Goal: Information Seeking & Learning: Learn about a topic

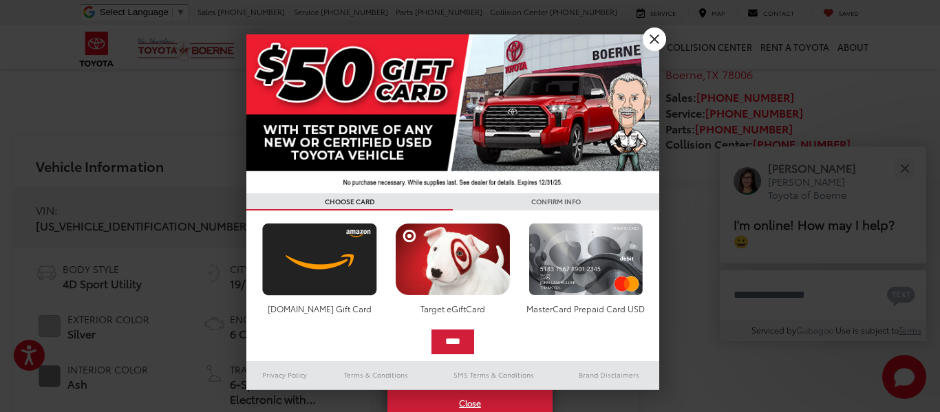
scroll to position [480, 0]
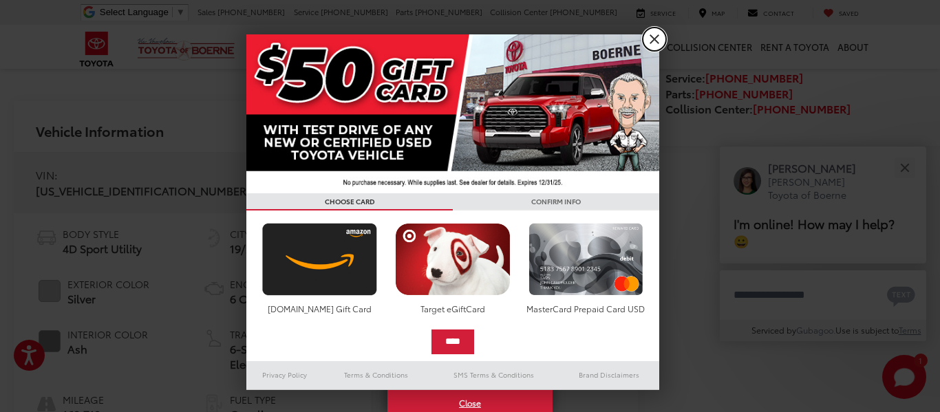
click at [653, 39] on link "X" at bounding box center [654, 39] width 23 height 23
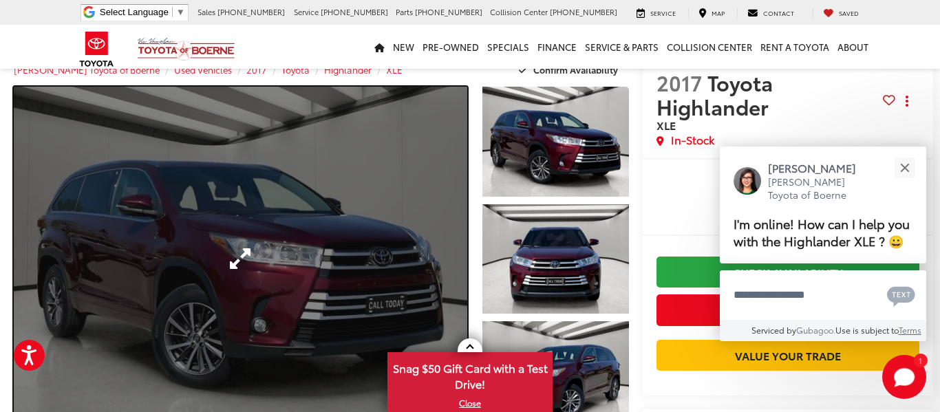
click at [375, 222] on link "Expand Photo 0" at bounding box center [241, 259] width 454 height 345
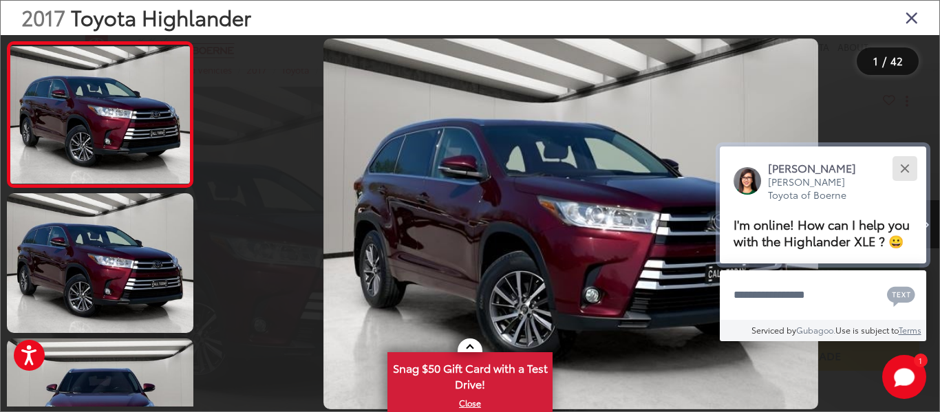
click at [904, 166] on button "Close" at bounding box center [905, 168] width 30 height 30
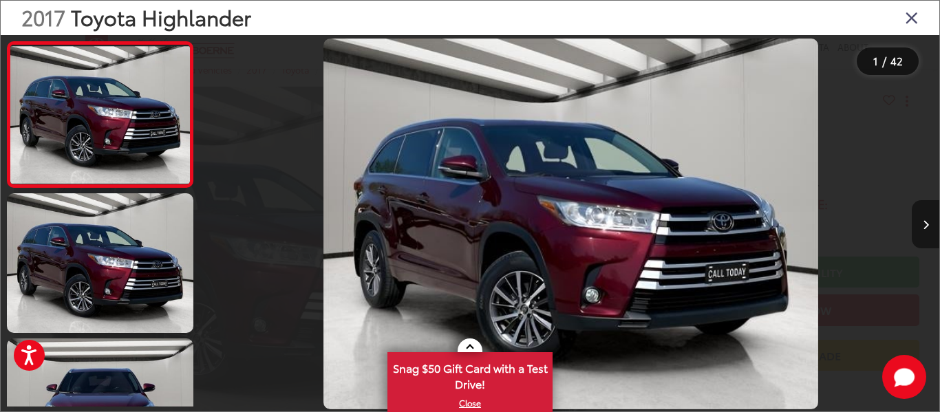
click at [923, 221] on icon "Next image" at bounding box center [926, 225] width 6 height 10
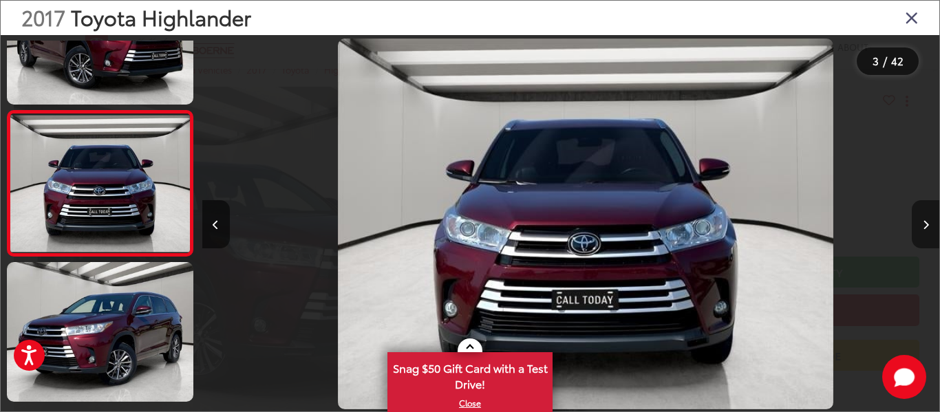
scroll to position [0, 1474]
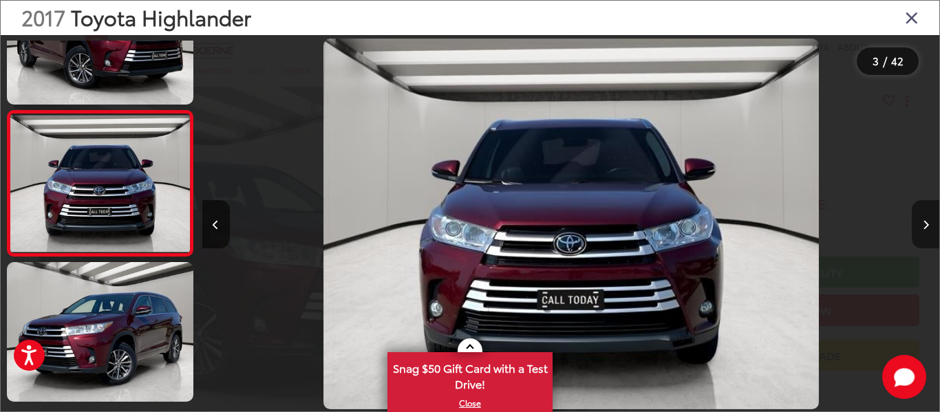
click at [923, 221] on icon "Next image" at bounding box center [926, 225] width 6 height 10
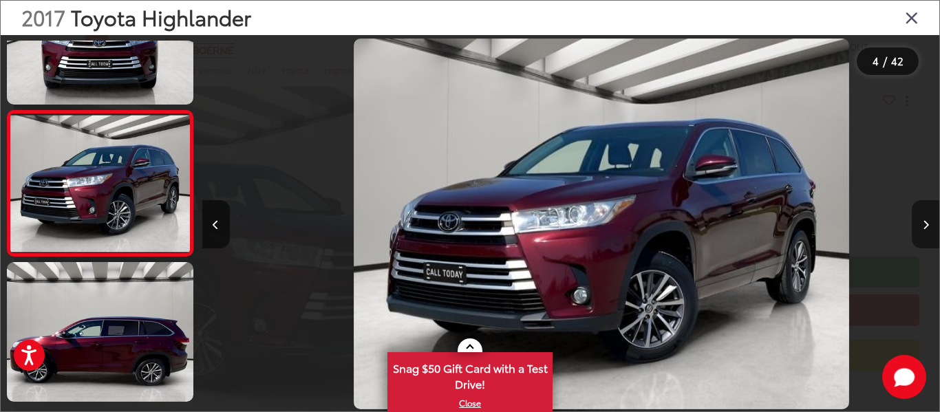
scroll to position [0, 2212]
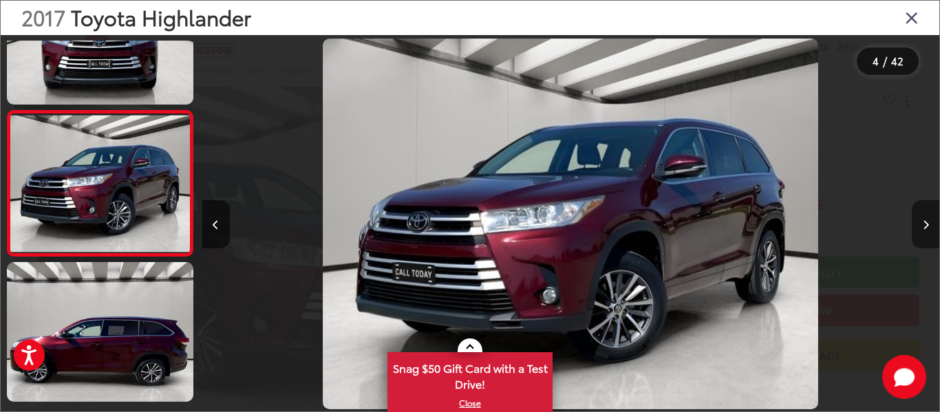
click at [923, 221] on icon "Next image" at bounding box center [926, 225] width 6 height 10
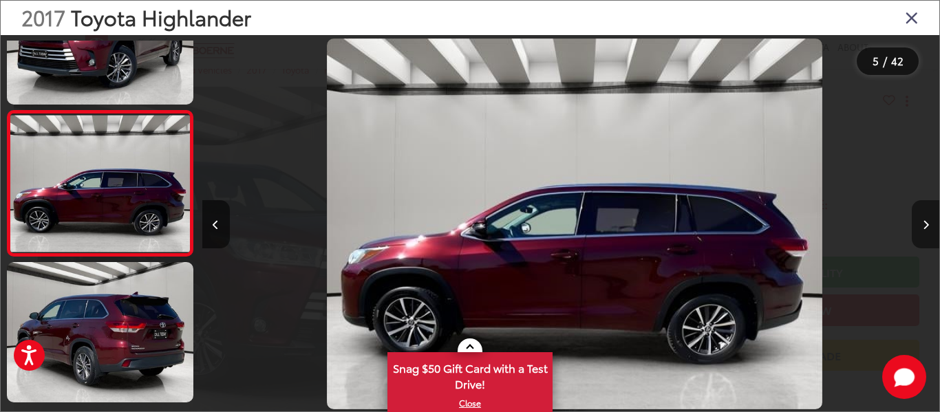
scroll to position [0, 2949]
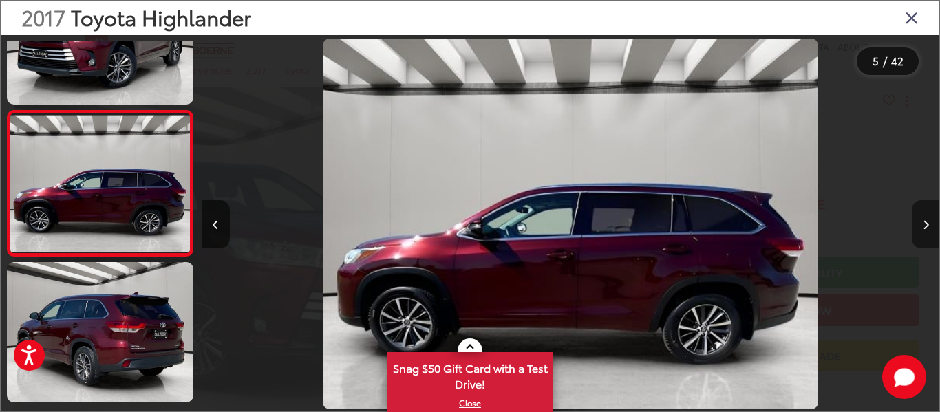
click at [923, 221] on icon "Next image" at bounding box center [926, 225] width 6 height 10
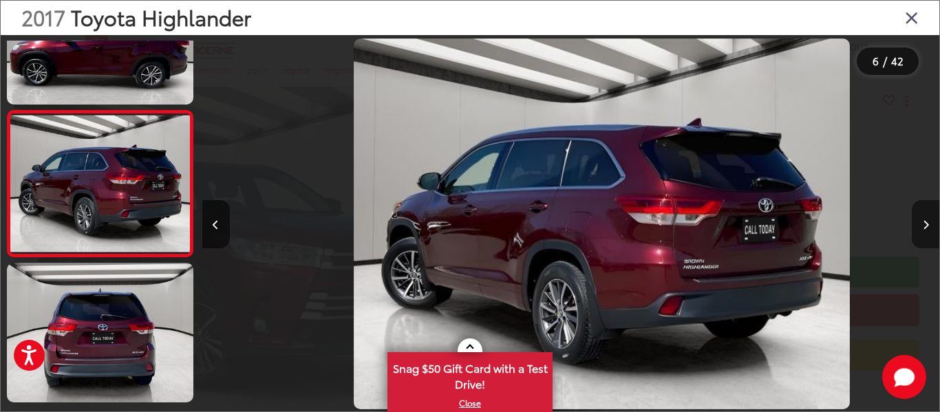
scroll to position [0, 3687]
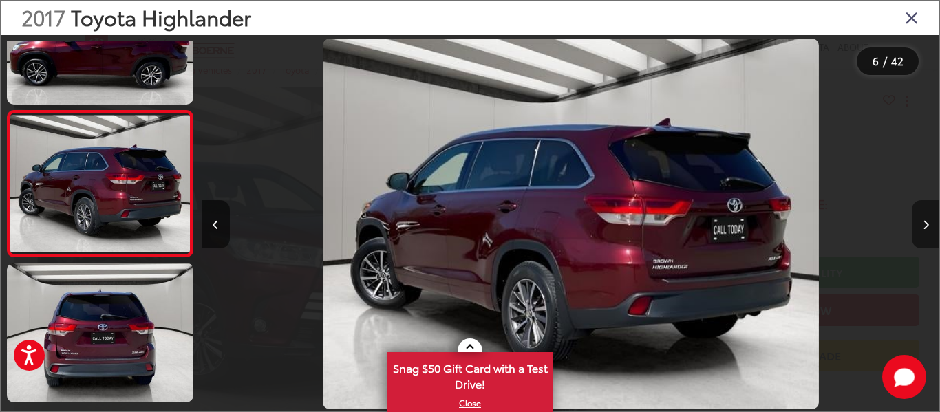
click at [923, 221] on icon "Next image" at bounding box center [926, 225] width 6 height 10
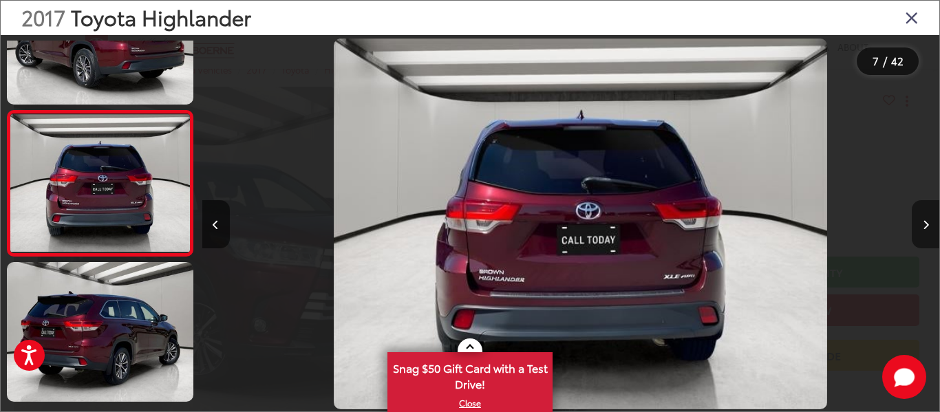
scroll to position [0, 4424]
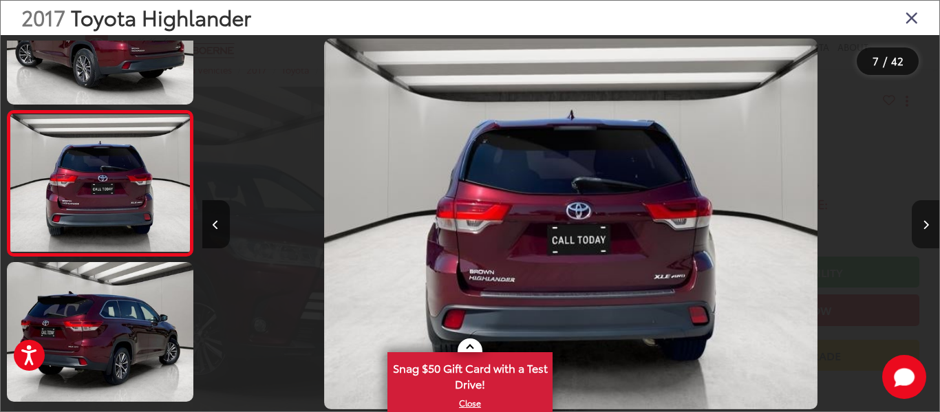
click at [923, 221] on icon "Next image" at bounding box center [926, 225] width 6 height 10
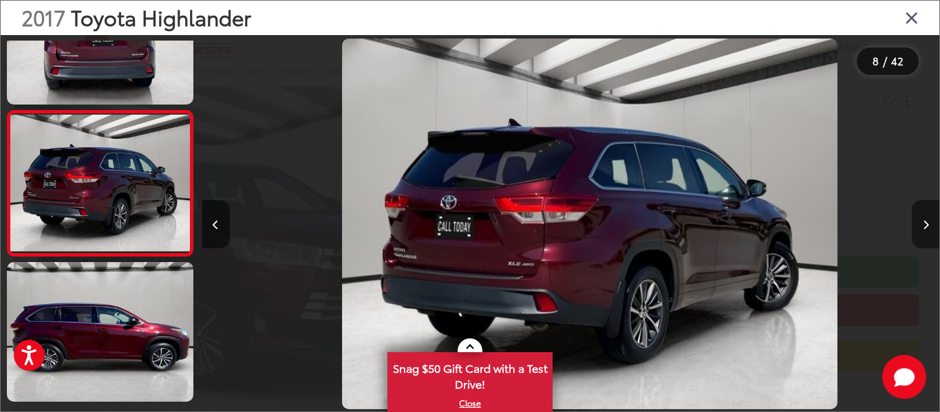
scroll to position [0, 5161]
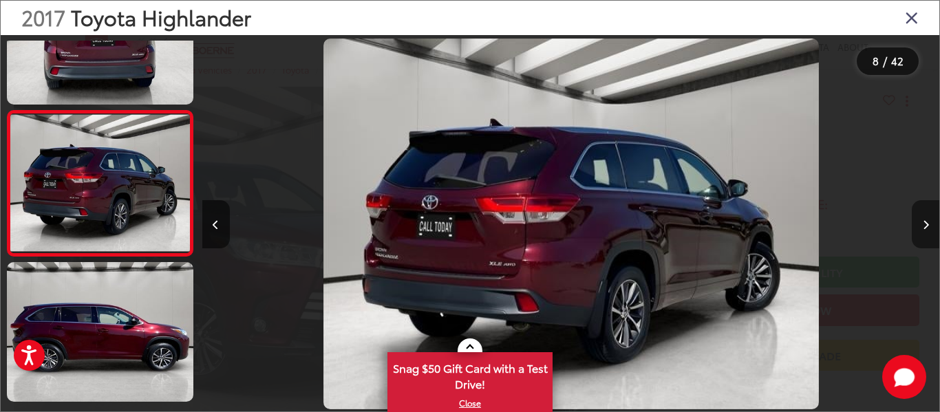
click at [923, 221] on icon "Next image" at bounding box center [926, 225] width 6 height 10
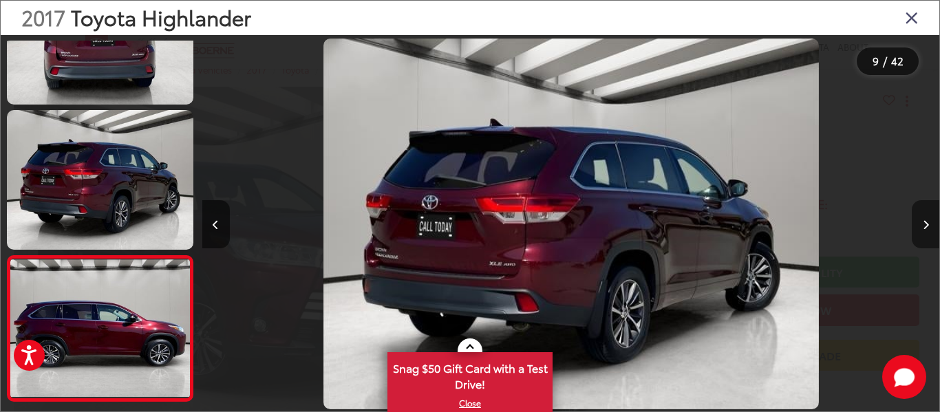
scroll to position [0, 0]
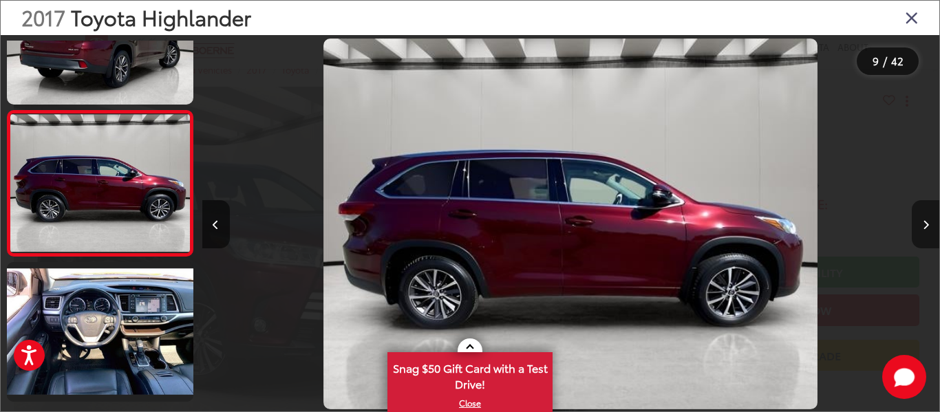
click at [923, 221] on icon "Next image" at bounding box center [926, 225] width 6 height 10
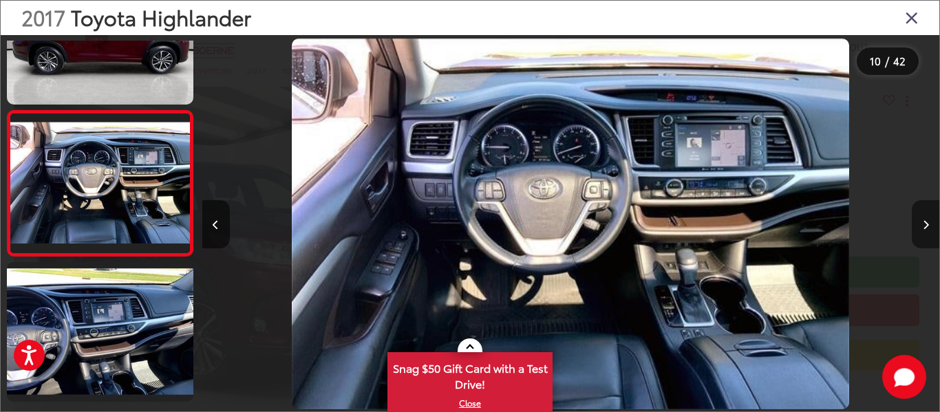
click at [923, 221] on icon "Next image" at bounding box center [926, 225] width 6 height 10
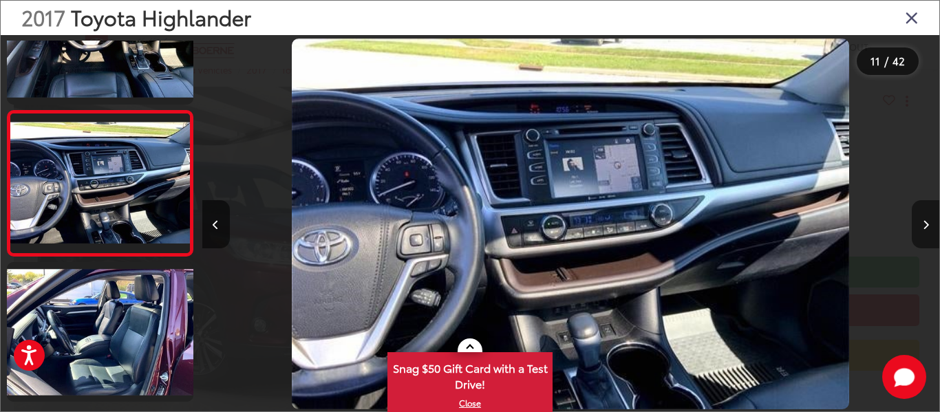
click at [923, 221] on icon "Next image" at bounding box center [926, 225] width 6 height 10
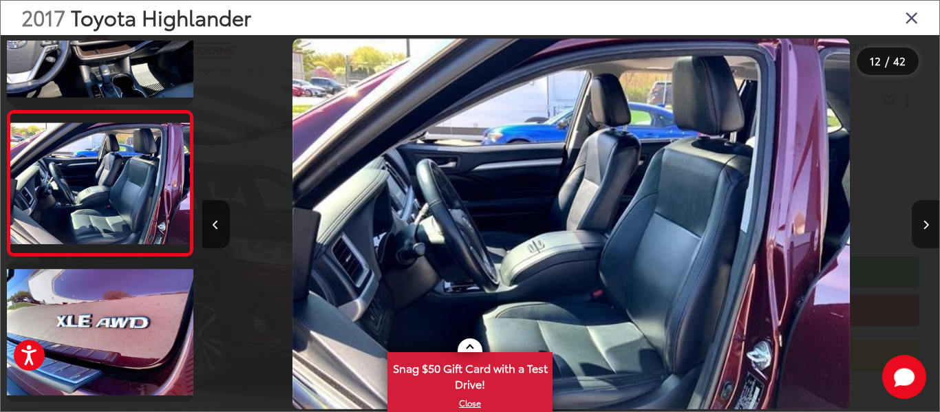
click at [926, 223] on icon "Next image" at bounding box center [926, 225] width 6 height 10
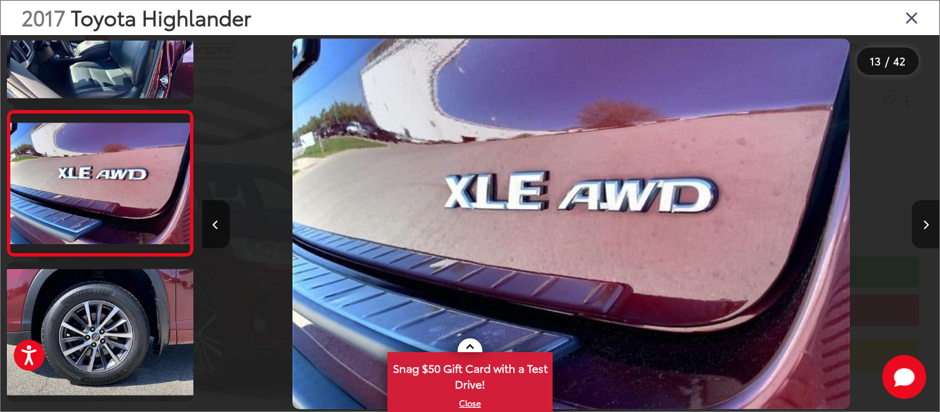
click at [926, 223] on icon "Next image" at bounding box center [926, 225] width 6 height 10
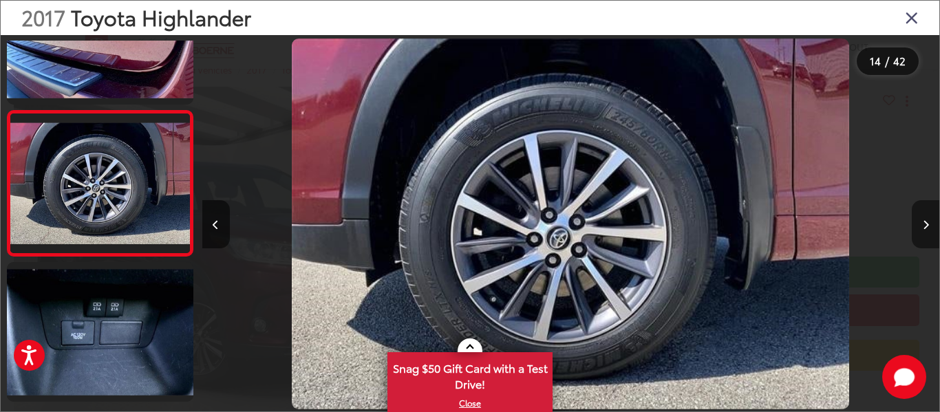
click at [926, 223] on icon "Next image" at bounding box center [926, 225] width 6 height 10
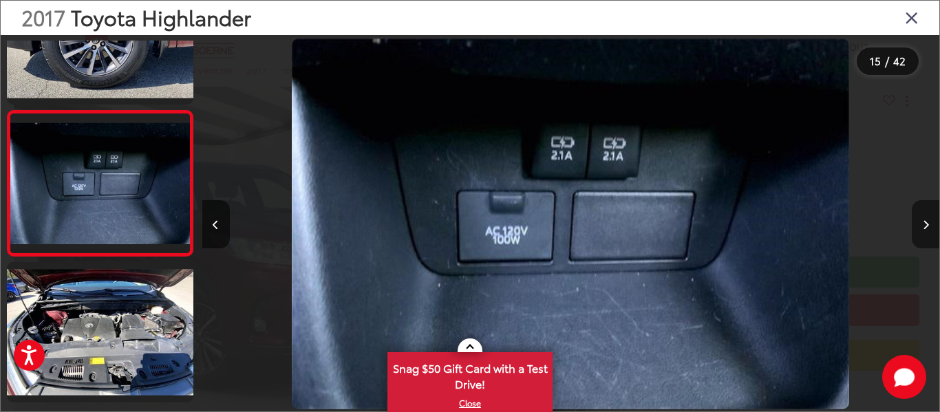
click at [926, 223] on icon "Next image" at bounding box center [926, 225] width 6 height 10
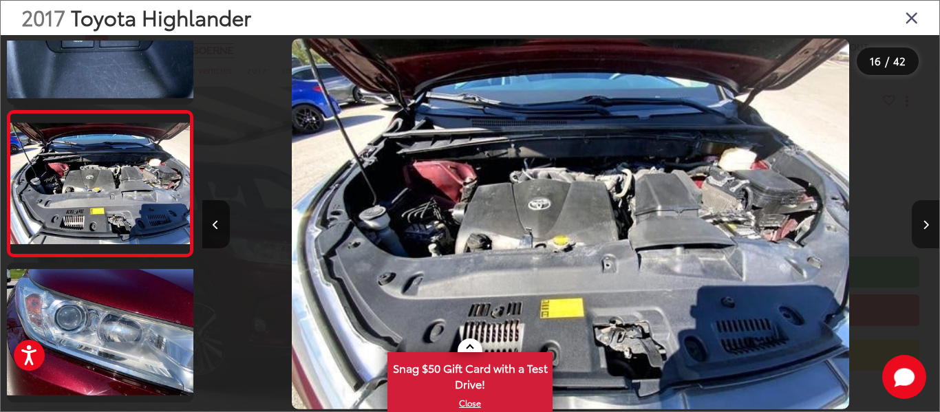
click at [926, 223] on icon "Next image" at bounding box center [926, 225] width 6 height 10
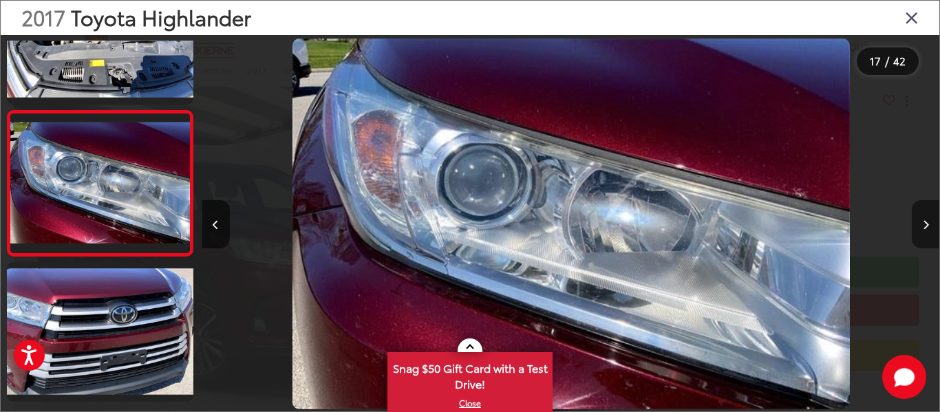
click at [926, 223] on icon "Next image" at bounding box center [926, 225] width 6 height 10
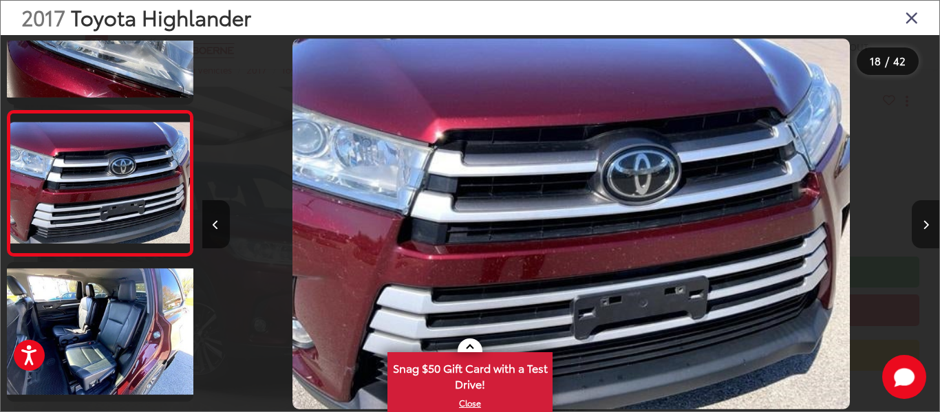
click at [926, 223] on icon "Next image" at bounding box center [926, 225] width 6 height 10
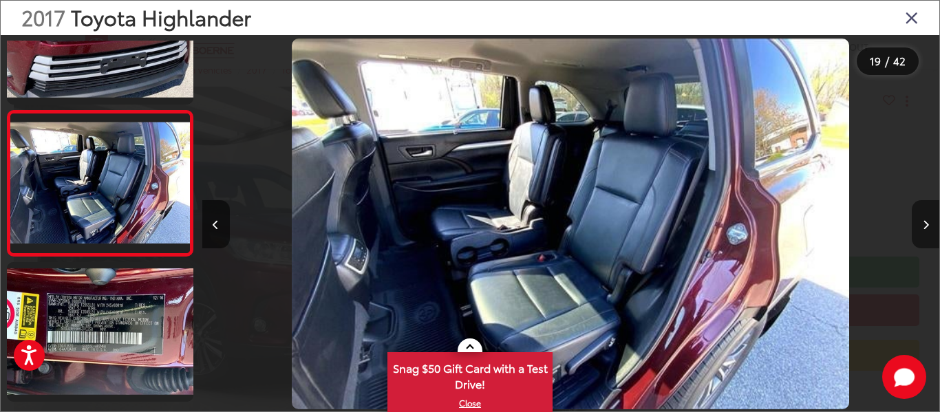
click at [926, 223] on icon "Next image" at bounding box center [926, 225] width 6 height 10
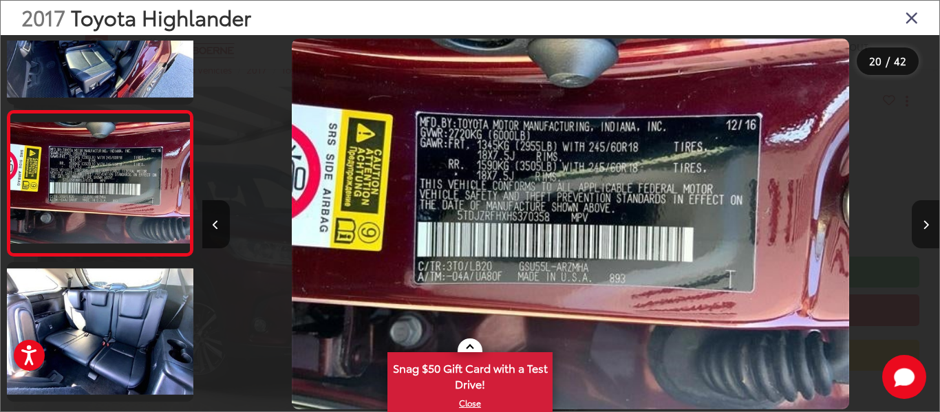
click at [926, 223] on icon "Next image" at bounding box center [926, 225] width 6 height 10
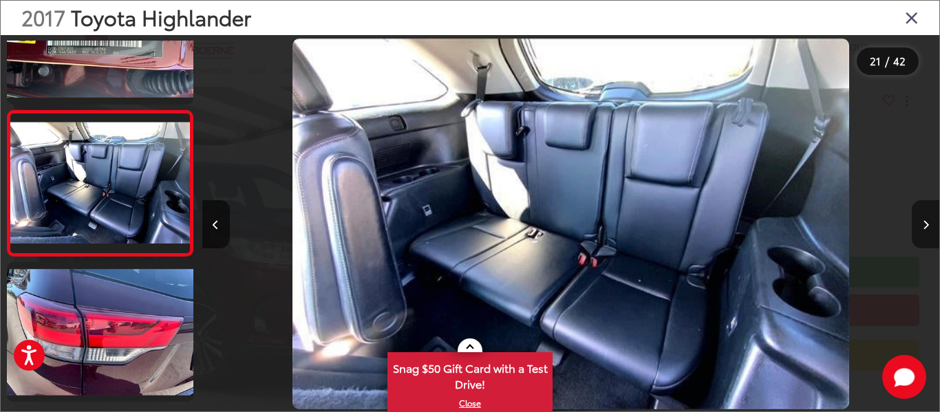
click at [926, 223] on icon "Next image" at bounding box center [926, 225] width 6 height 10
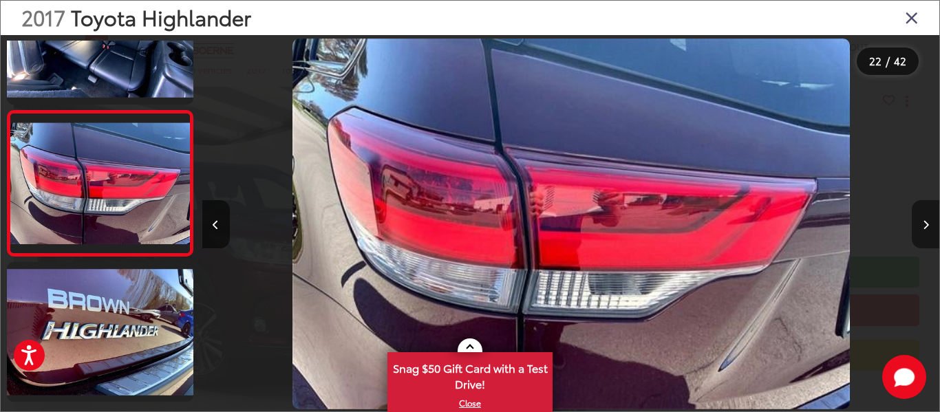
click at [926, 223] on icon "Next image" at bounding box center [926, 225] width 6 height 10
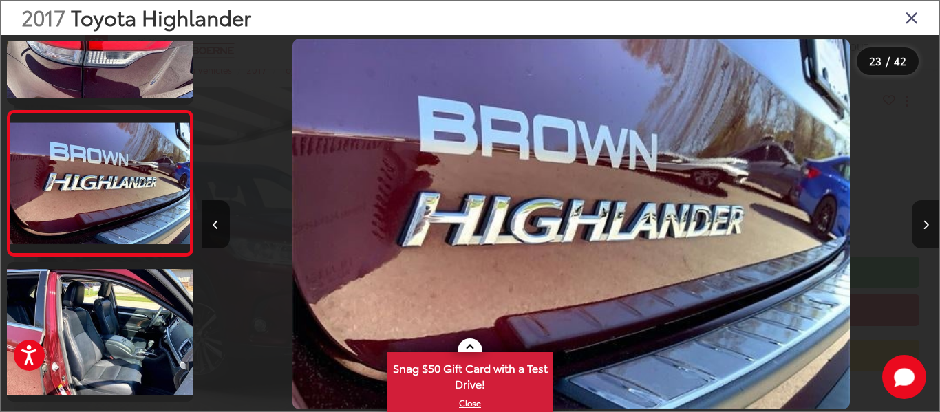
click at [926, 223] on icon "Next image" at bounding box center [926, 225] width 6 height 10
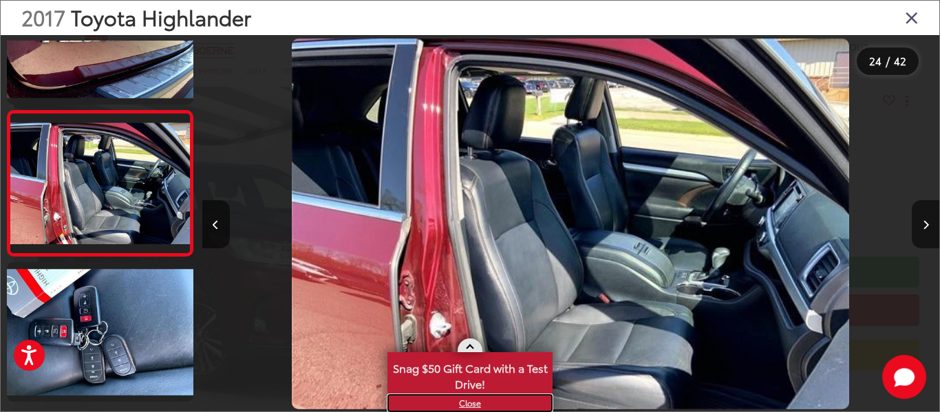
click at [474, 405] on link "X" at bounding box center [470, 403] width 162 height 15
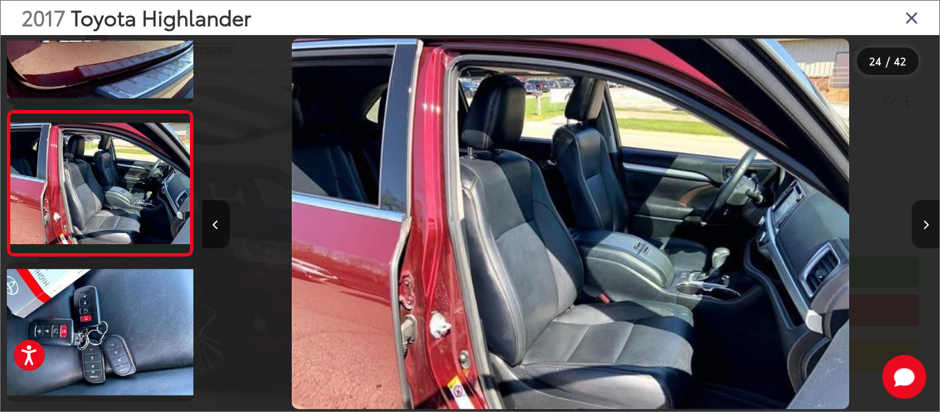
click at [924, 222] on icon "Next image" at bounding box center [926, 225] width 6 height 10
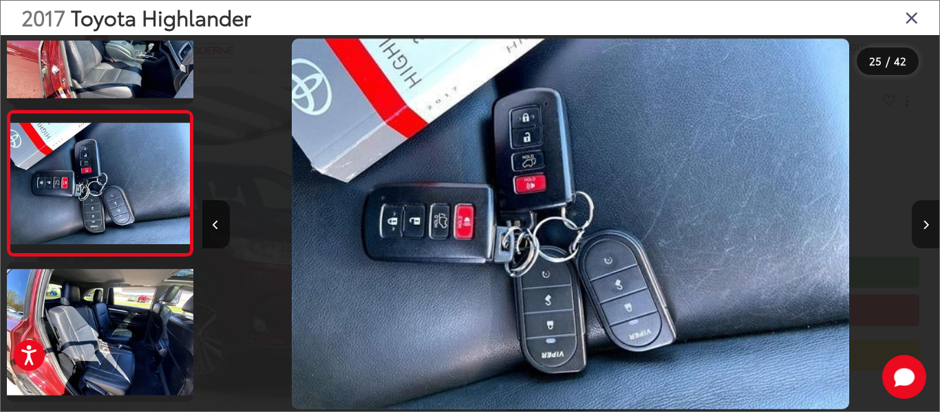
click at [924, 222] on icon "Next image" at bounding box center [926, 225] width 6 height 10
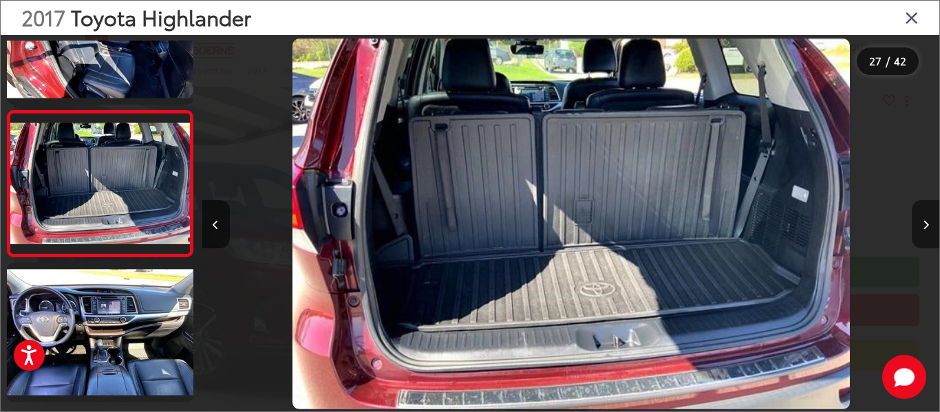
click at [924, 222] on icon "Next image" at bounding box center [926, 225] width 6 height 10
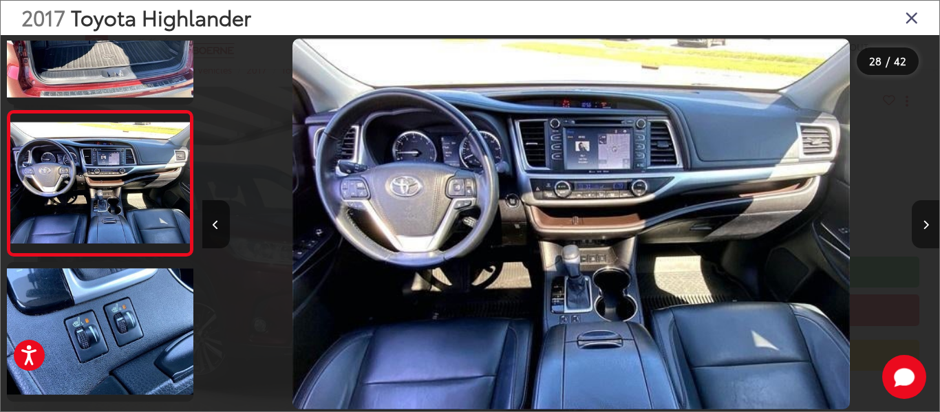
click at [924, 222] on icon "Next image" at bounding box center [926, 225] width 6 height 10
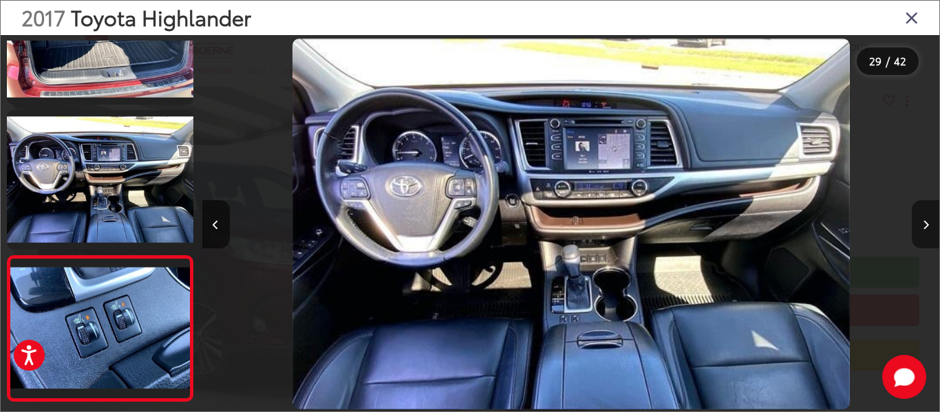
scroll to position [0, 20023]
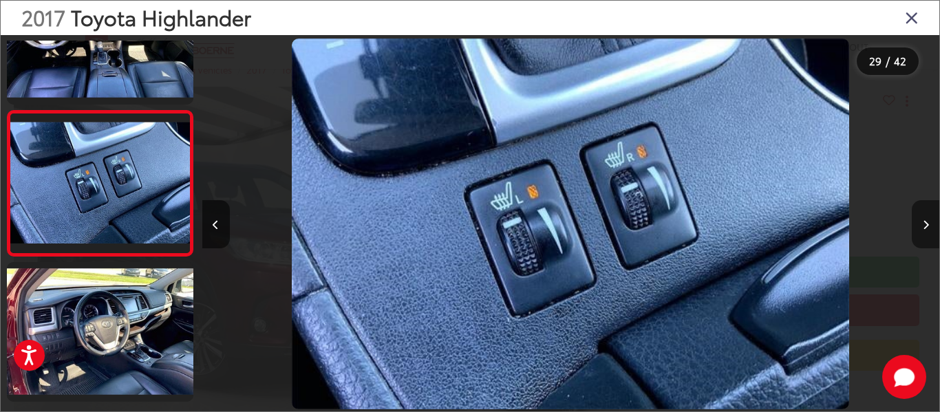
click at [924, 222] on icon "Next image" at bounding box center [926, 225] width 6 height 10
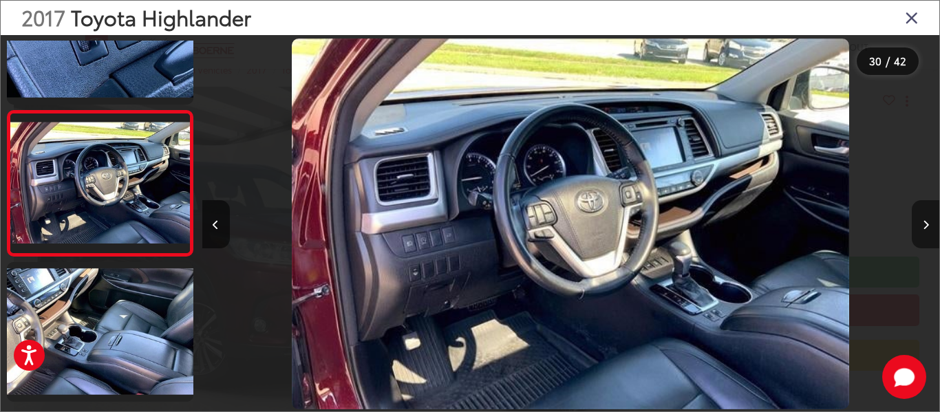
click at [930, 220] on button "Next image" at bounding box center [926, 224] width 28 height 48
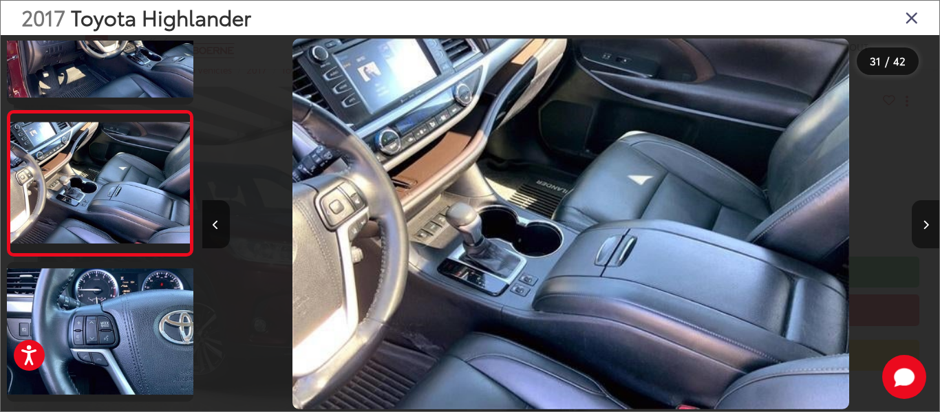
click at [930, 220] on button "Next image" at bounding box center [926, 224] width 28 height 48
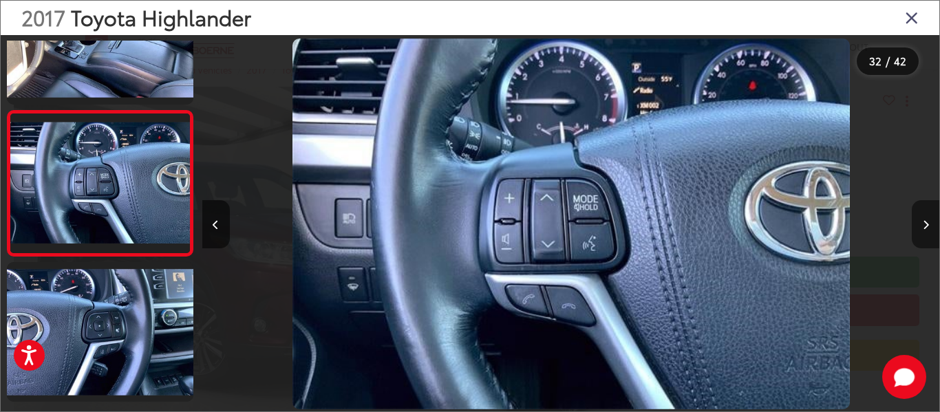
click at [930, 220] on button "Next image" at bounding box center [926, 224] width 28 height 48
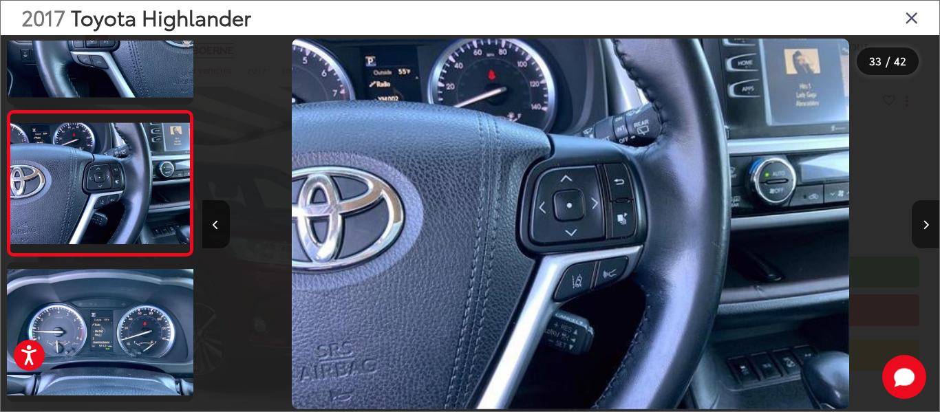
click at [930, 220] on button "Next image" at bounding box center [926, 224] width 28 height 48
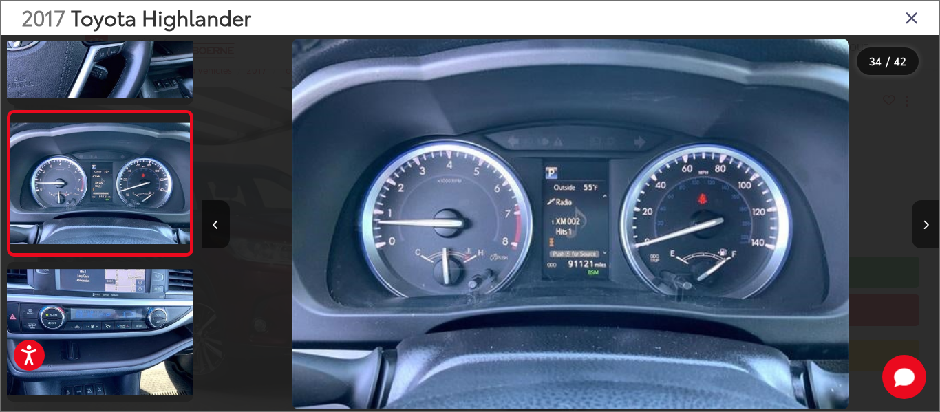
click at [929, 220] on button "Next image" at bounding box center [926, 224] width 28 height 48
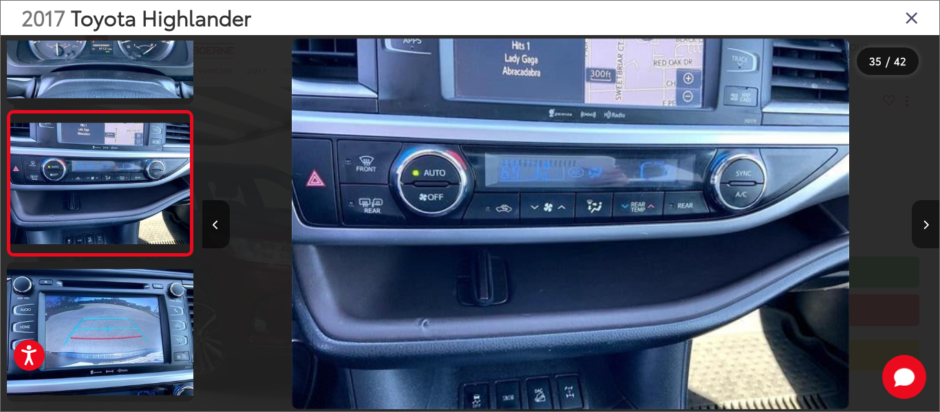
click at [929, 220] on button "Next image" at bounding box center [926, 224] width 28 height 48
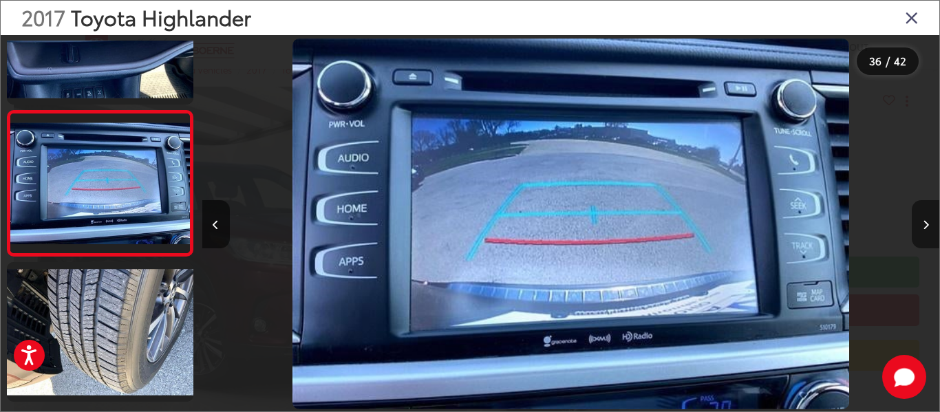
click at [929, 220] on button "Next image" at bounding box center [926, 224] width 28 height 48
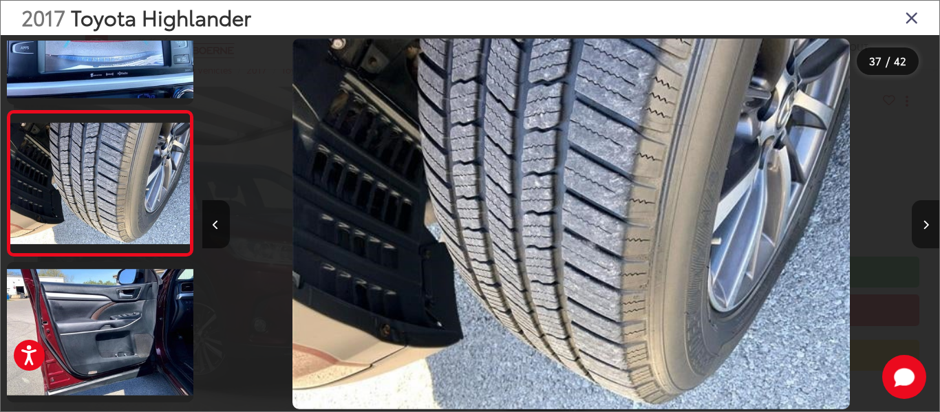
click at [929, 220] on button "Next image" at bounding box center [926, 224] width 28 height 48
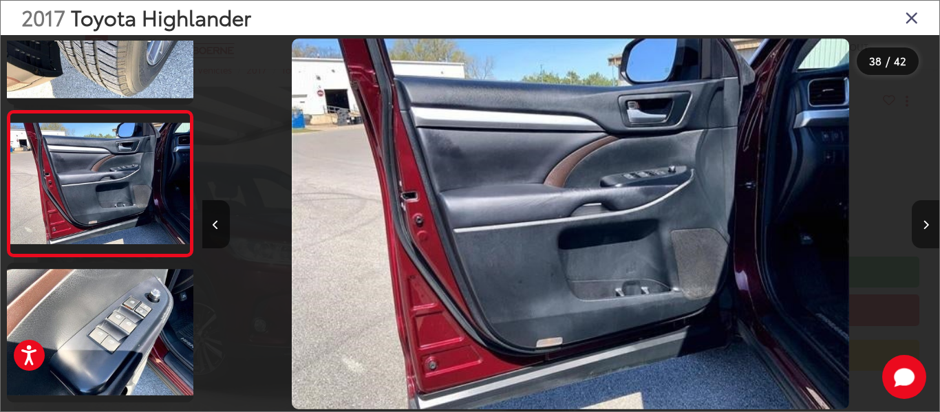
click at [929, 220] on button "Next image" at bounding box center [926, 224] width 28 height 48
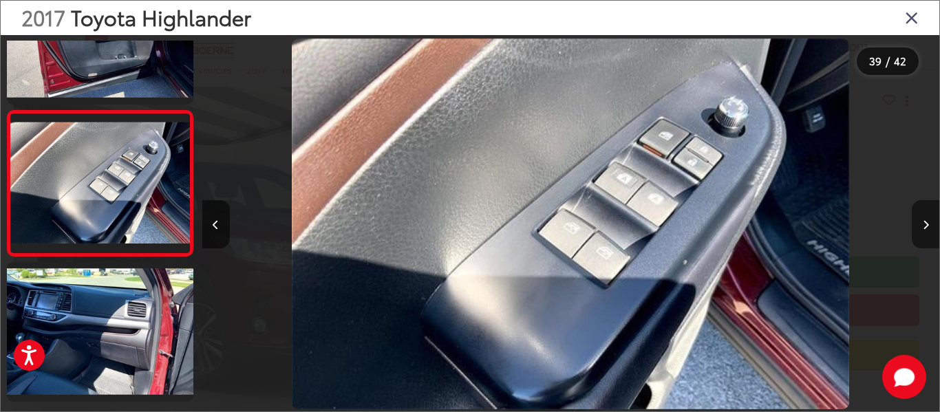
click at [929, 220] on button "Next image" at bounding box center [926, 224] width 28 height 48
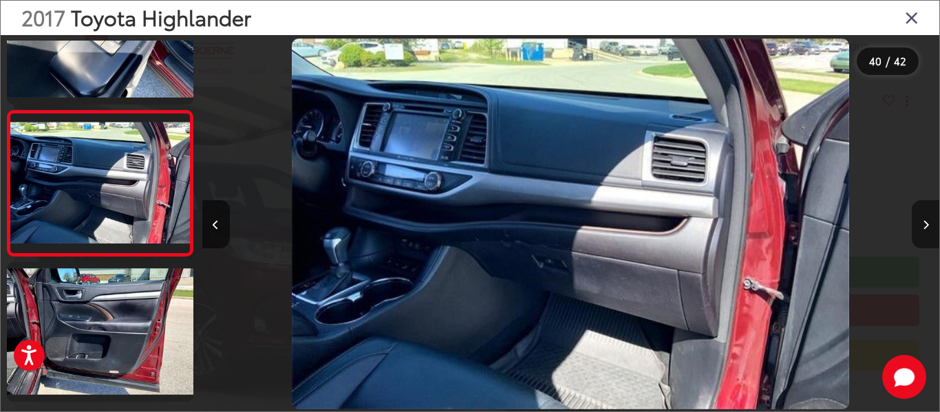
click at [929, 220] on button "Next image" at bounding box center [926, 224] width 28 height 48
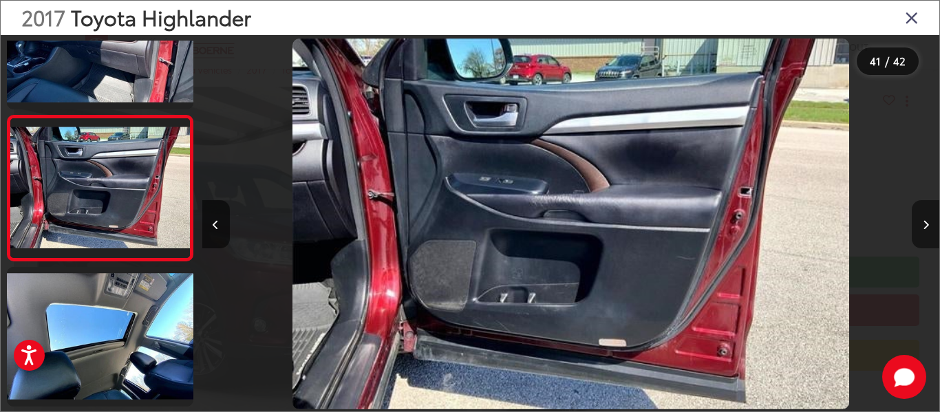
click at [929, 220] on button "Next image" at bounding box center [926, 224] width 28 height 48
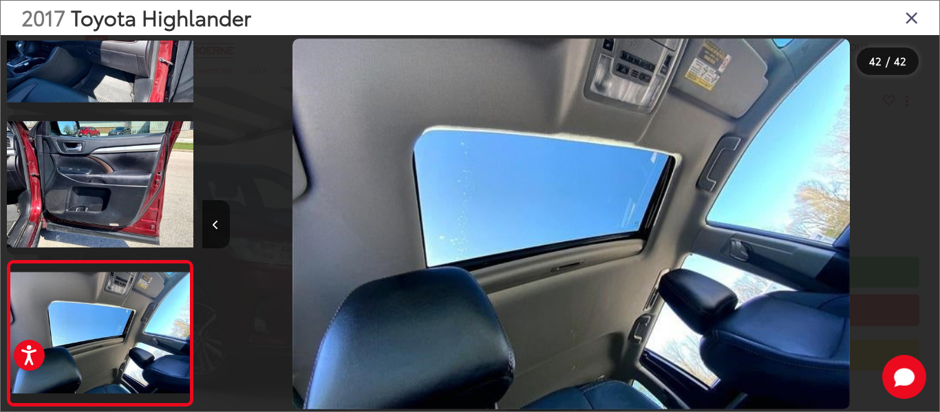
click at [929, 220] on div at bounding box center [847, 224] width 184 height 378
